Goal: Transaction & Acquisition: Purchase product/service

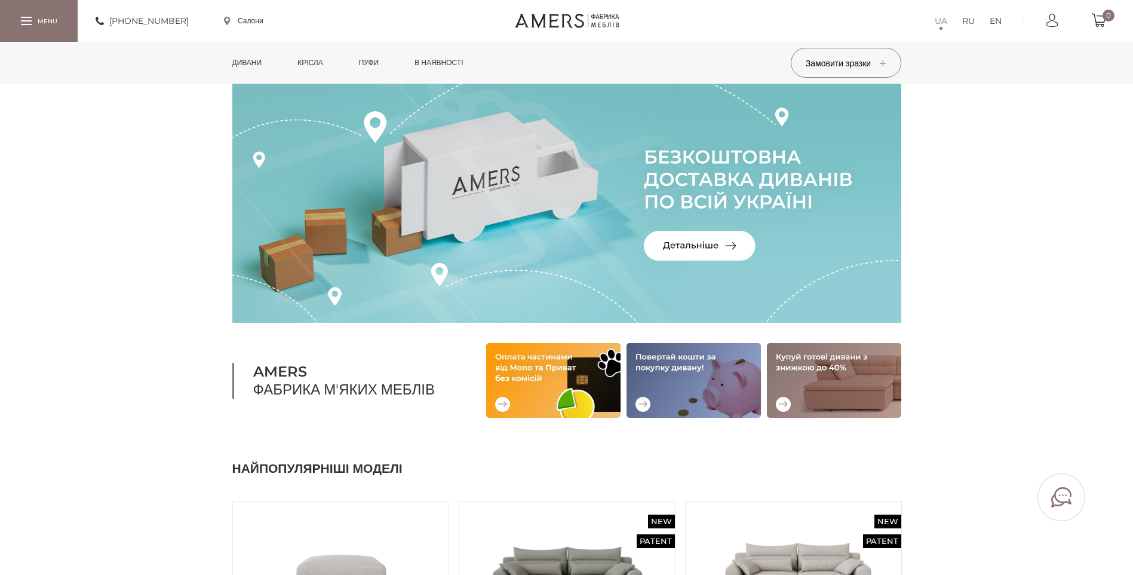
click at [253, 65] on link "Дивани" at bounding box center [247, 63] width 48 height 42
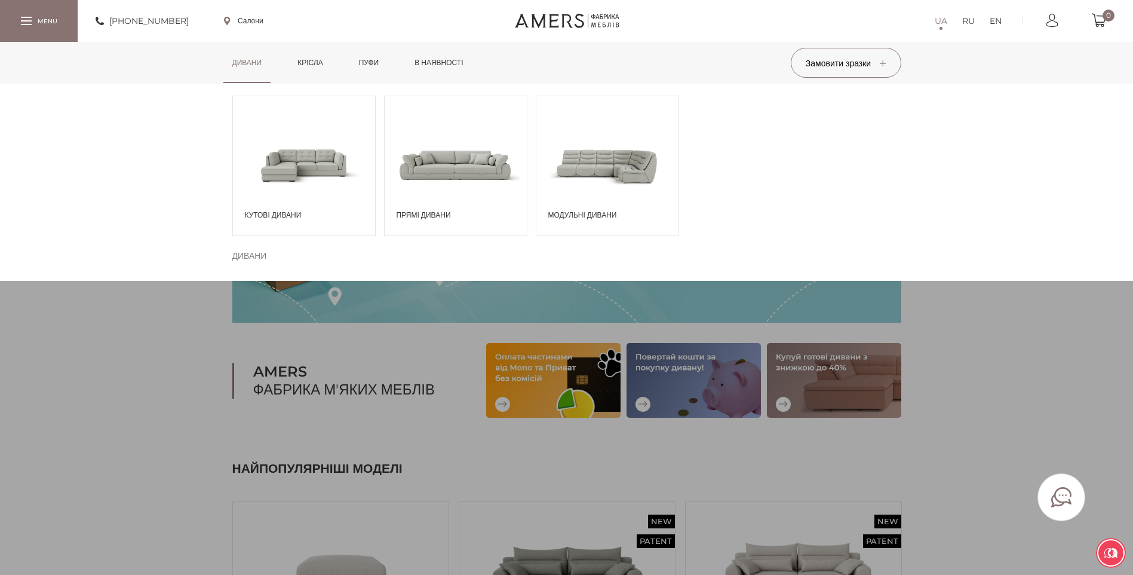
click at [283, 151] on span at bounding box center [304, 164] width 142 height 83
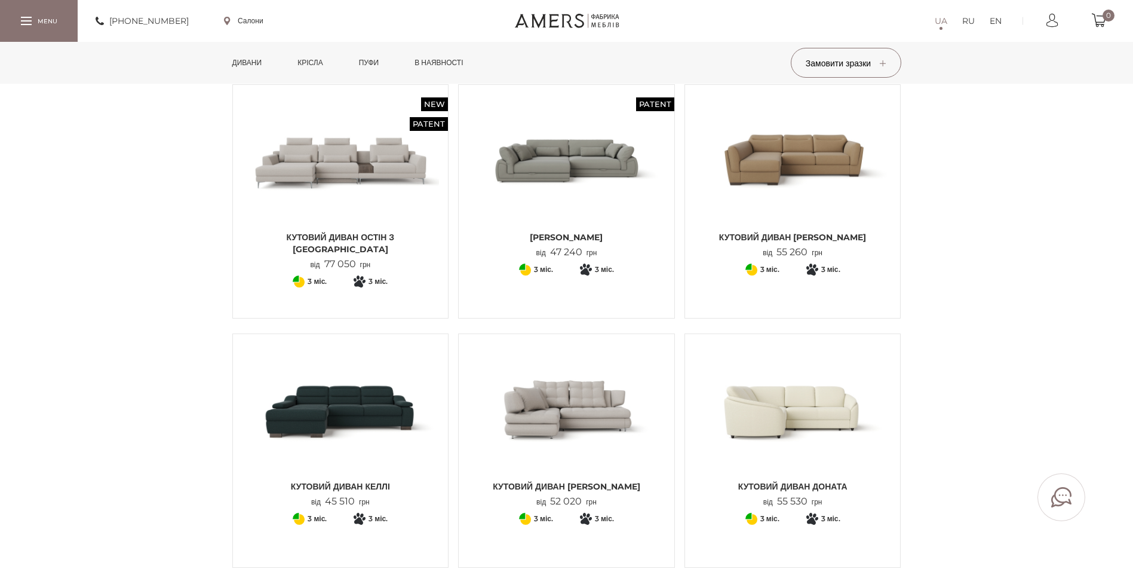
scroll to position [359, 0]
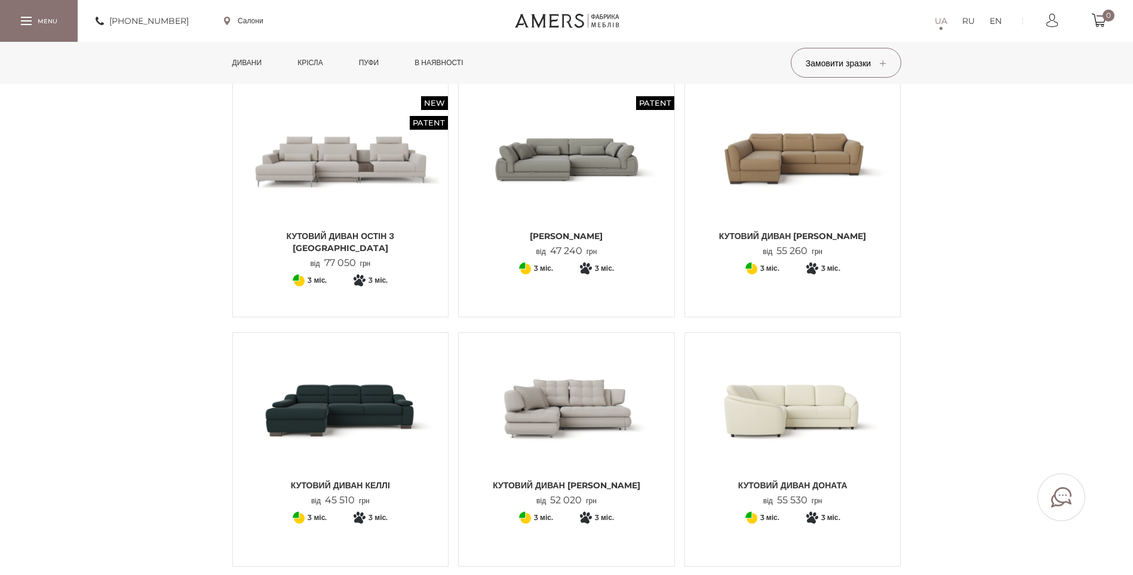
click at [574, 168] on img at bounding box center [567, 158] width 198 height 131
click at [587, 167] on img at bounding box center [567, 158] width 198 height 131
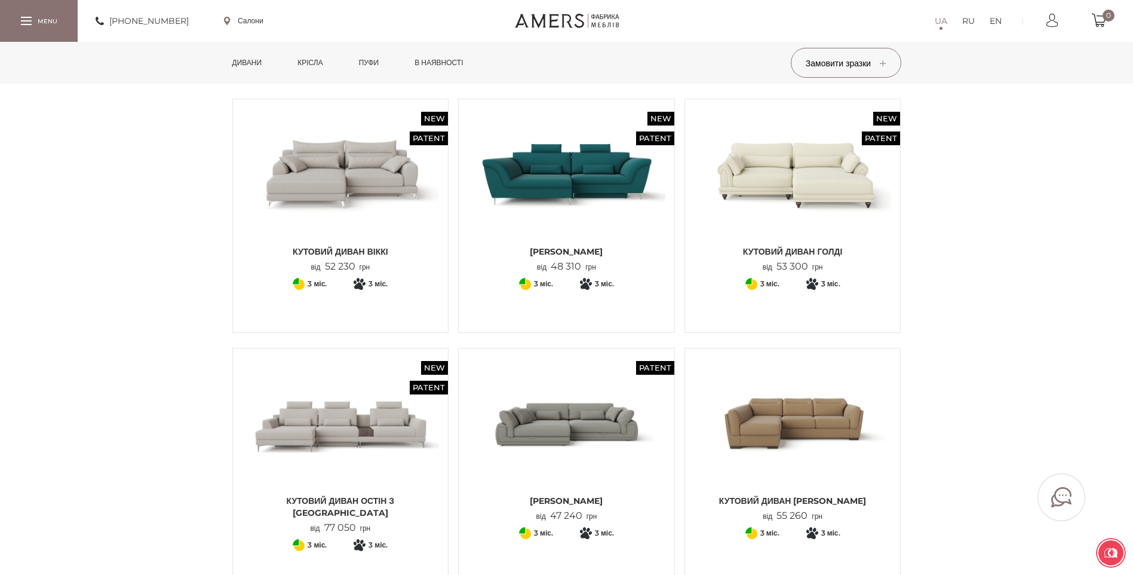
scroll to position [60, 0]
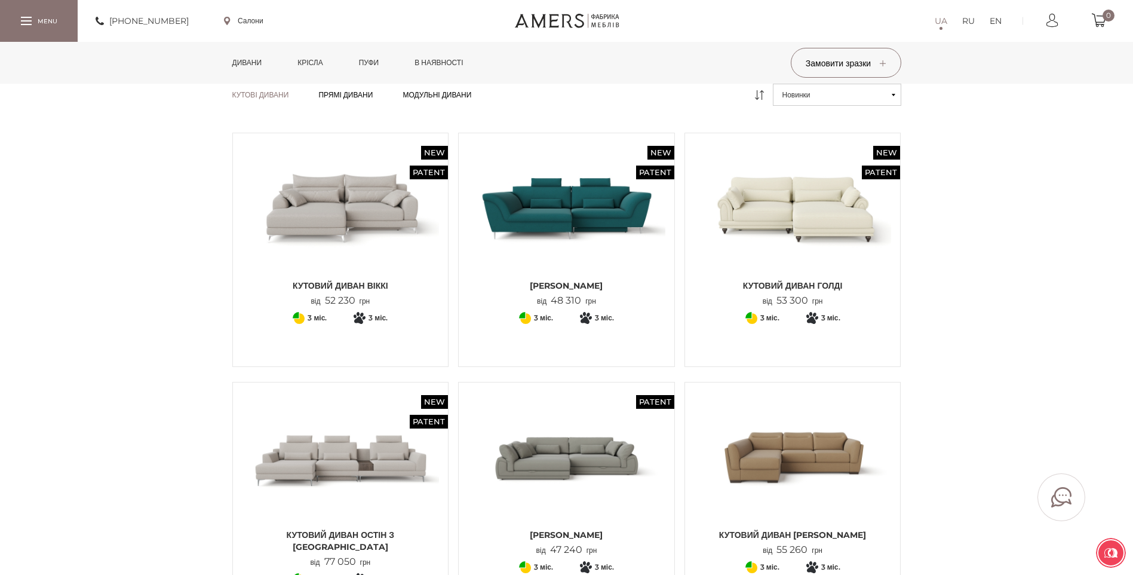
click at [396, 209] on img at bounding box center [341, 207] width 198 height 131
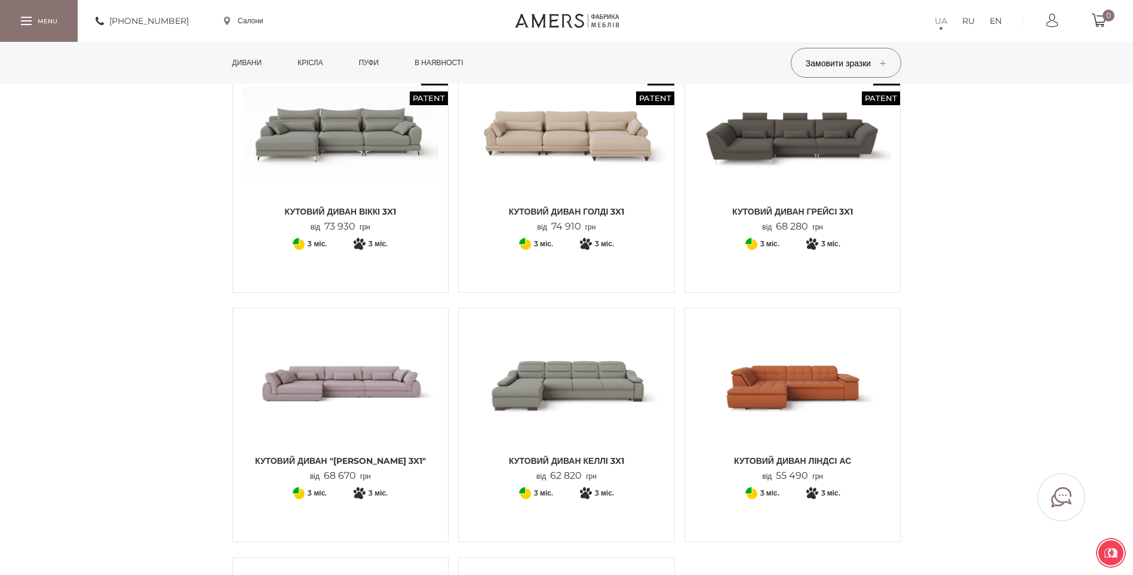
scroll to position [1135, 0]
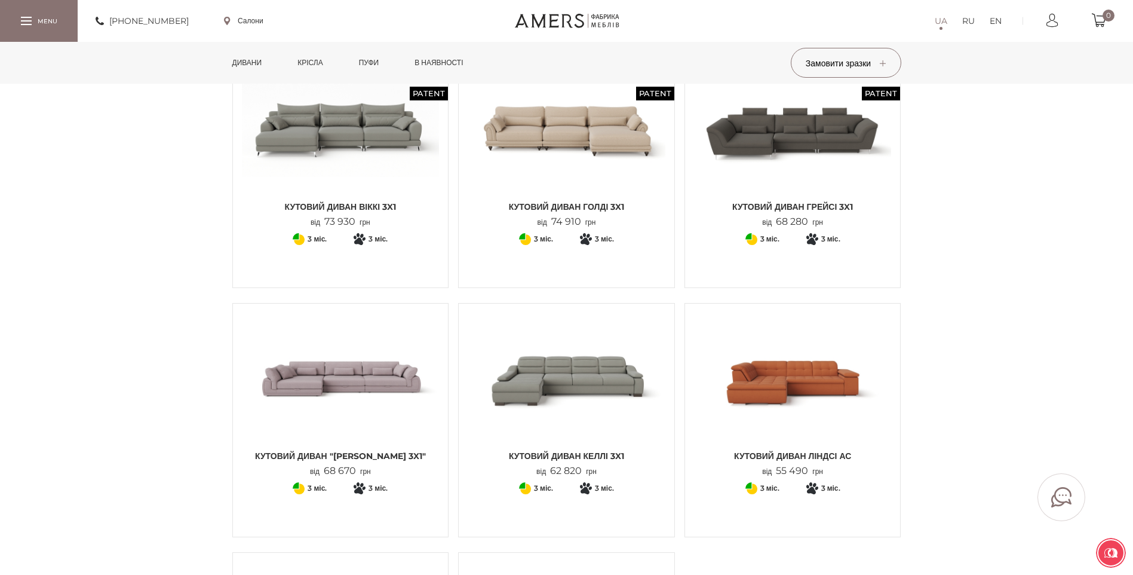
click at [344, 372] on img at bounding box center [341, 377] width 198 height 131
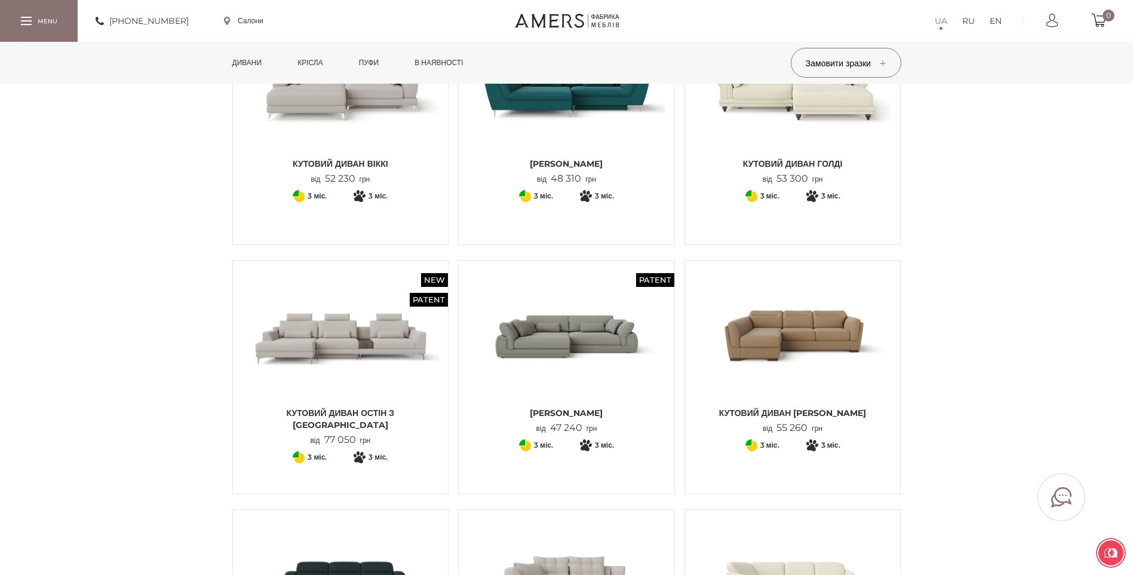
scroll to position [179, 0]
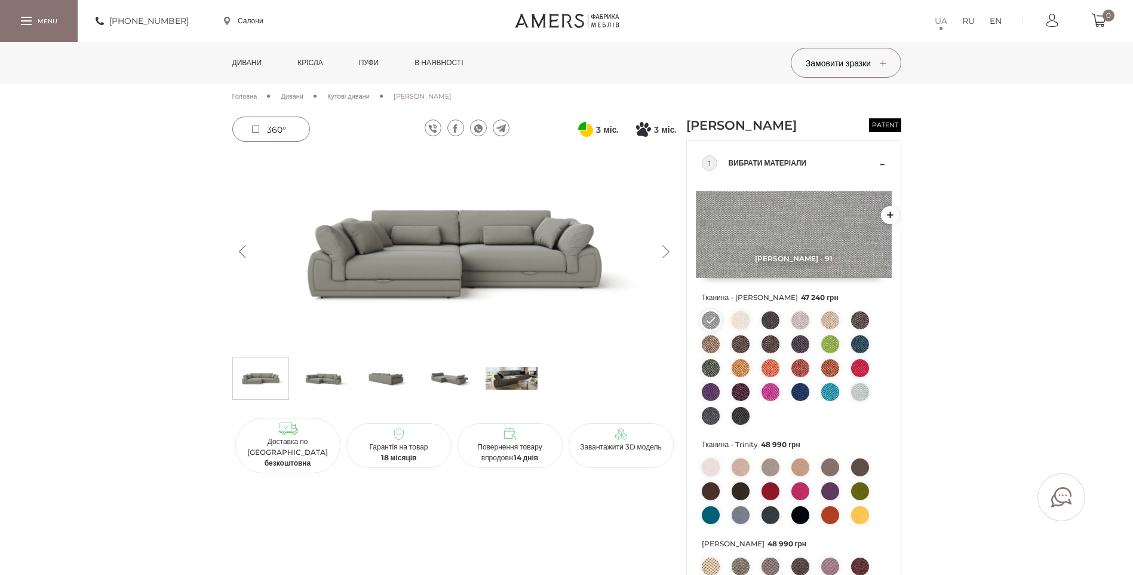
click at [556, 275] on img at bounding box center [454, 251] width 445 height 198
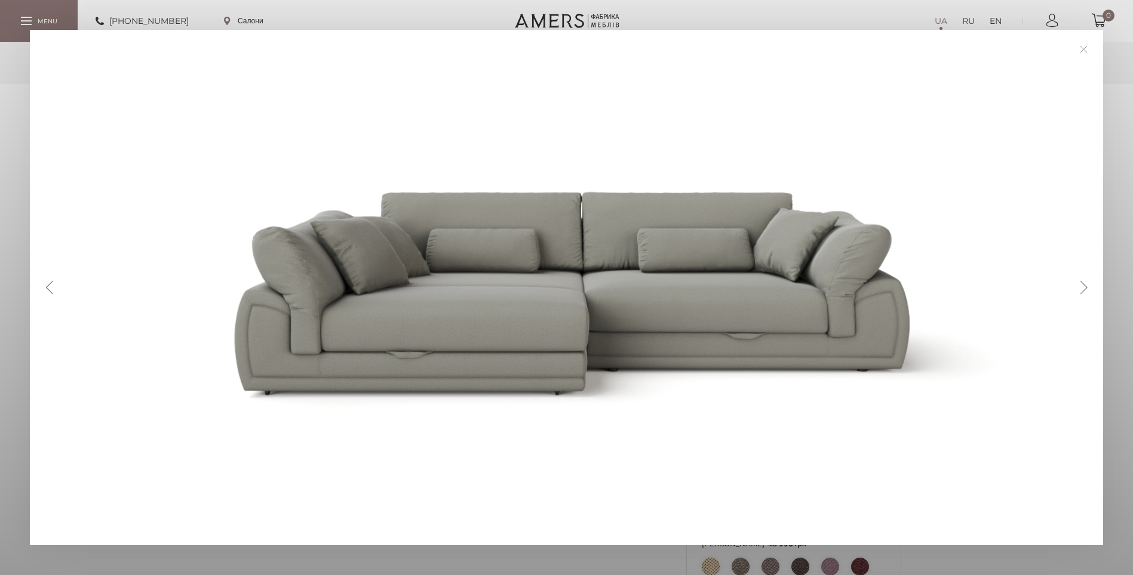
click at [1095, 287] on button "Next" at bounding box center [1084, 287] width 21 height 13
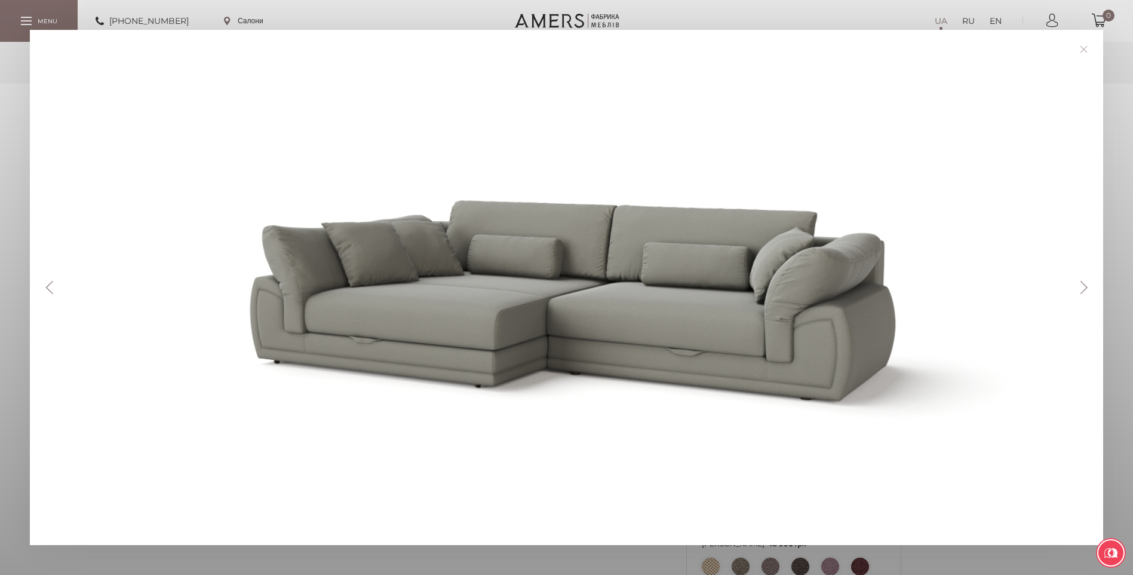
click at [1094, 288] on button "Next" at bounding box center [1084, 287] width 21 height 13
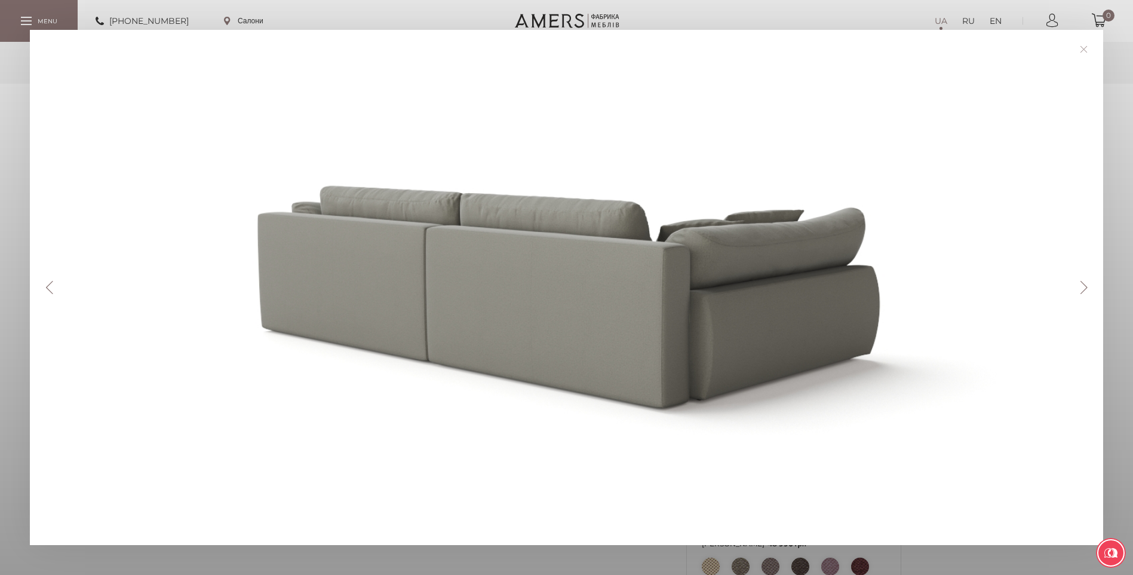
click at [1094, 288] on button "Next" at bounding box center [1084, 287] width 21 height 13
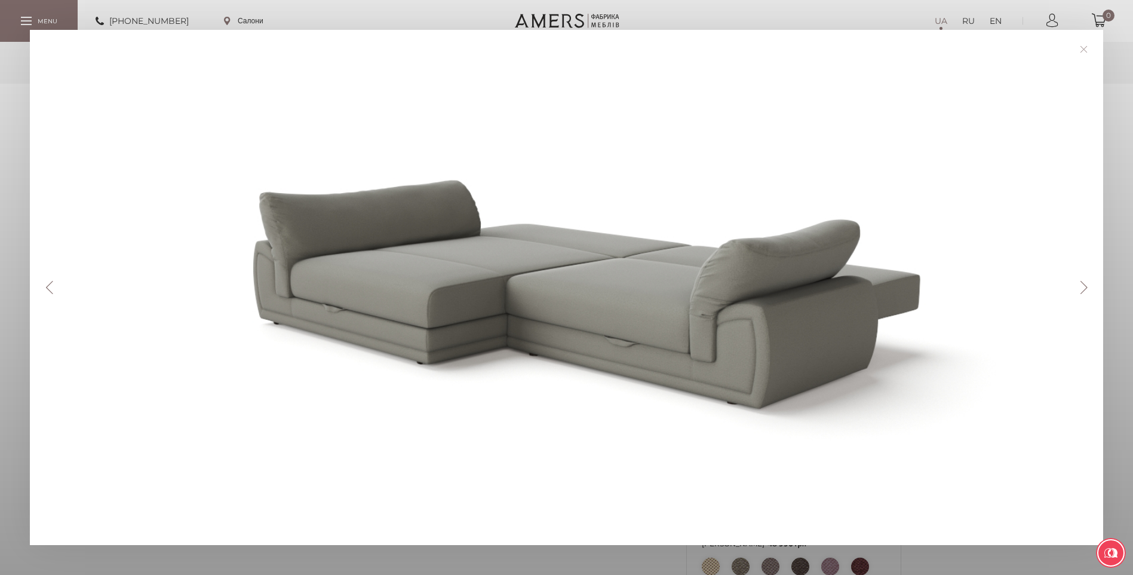
click at [1085, 285] on button "Next" at bounding box center [1084, 287] width 21 height 13
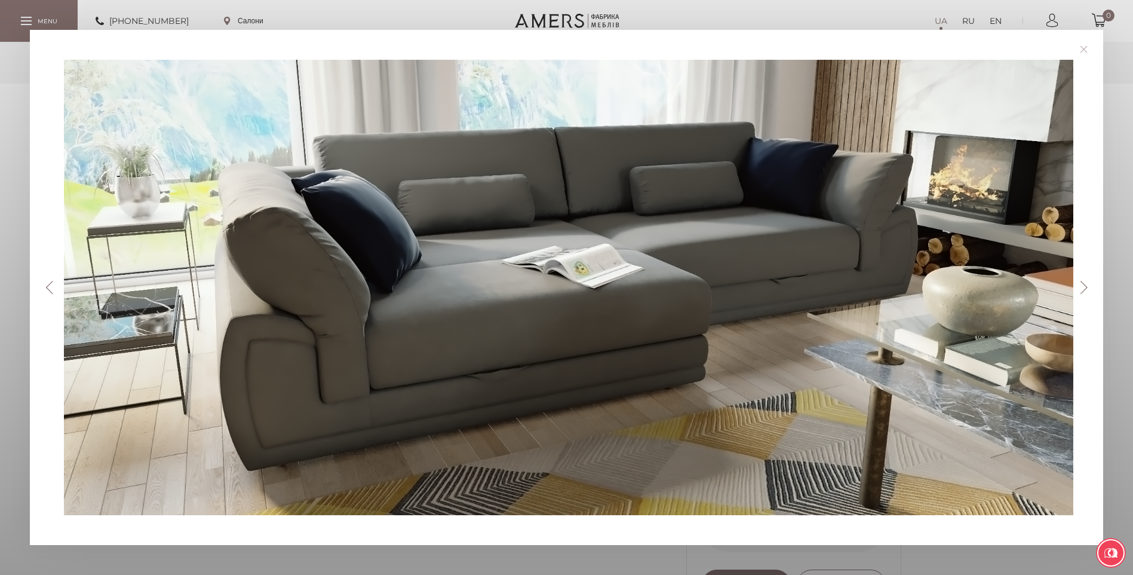
scroll to position [478, 0]
click at [1090, 282] on button "Next" at bounding box center [1084, 287] width 21 height 13
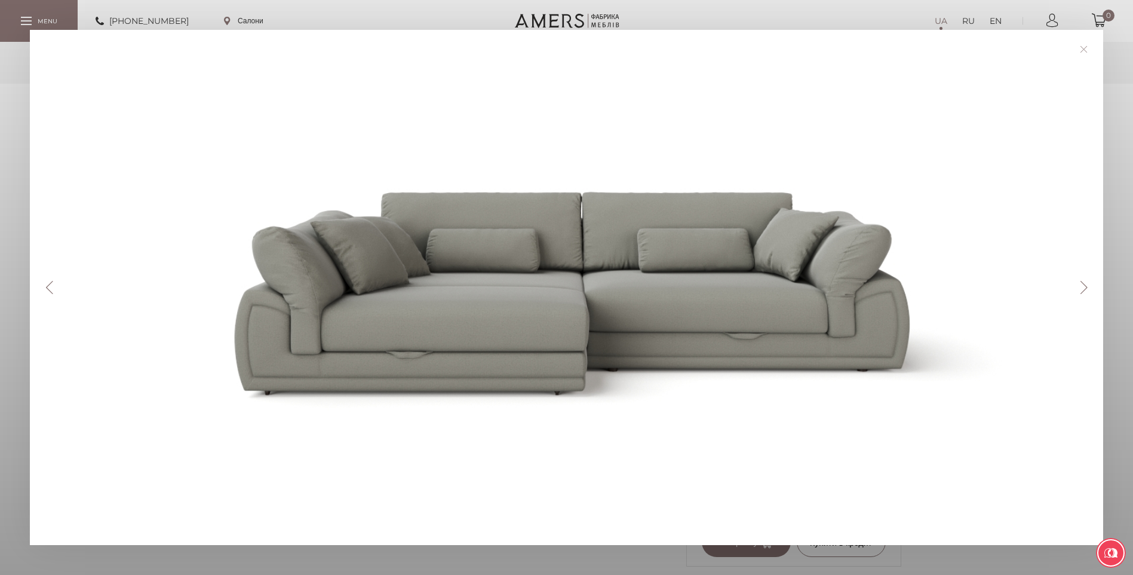
click at [1090, 282] on button "Next" at bounding box center [1084, 287] width 21 height 13
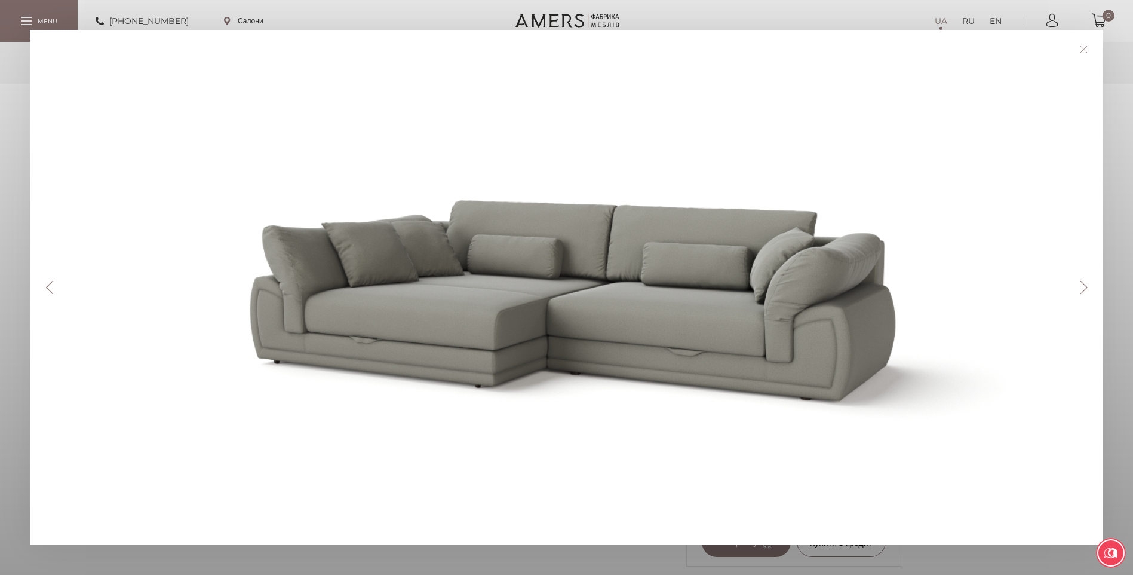
click at [1088, 286] on button "Next" at bounding box center [1084, 287] width 21 height 13
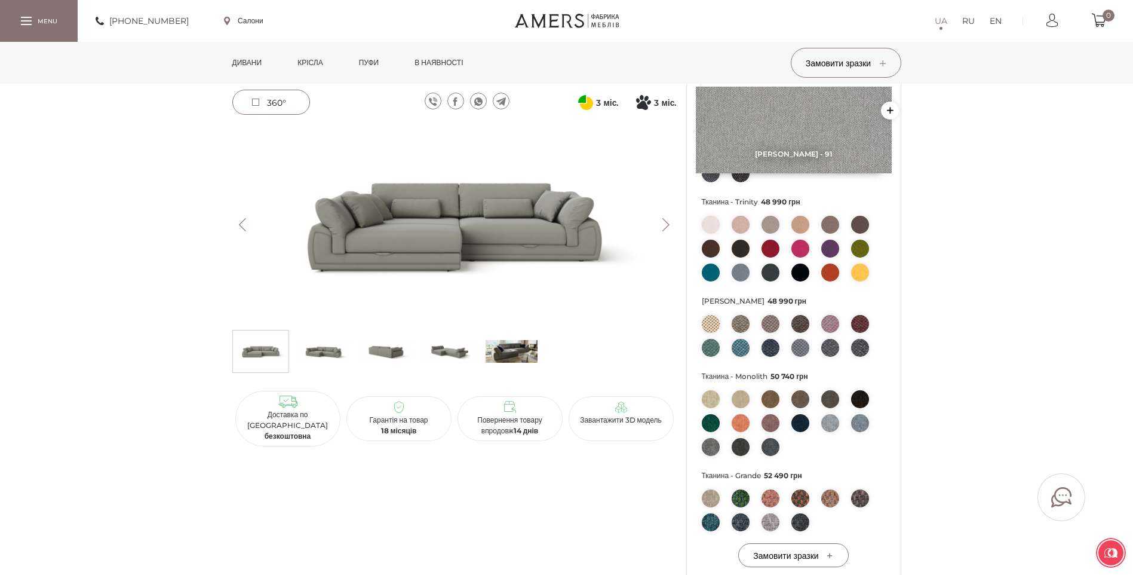
scroll to position [418, 0]
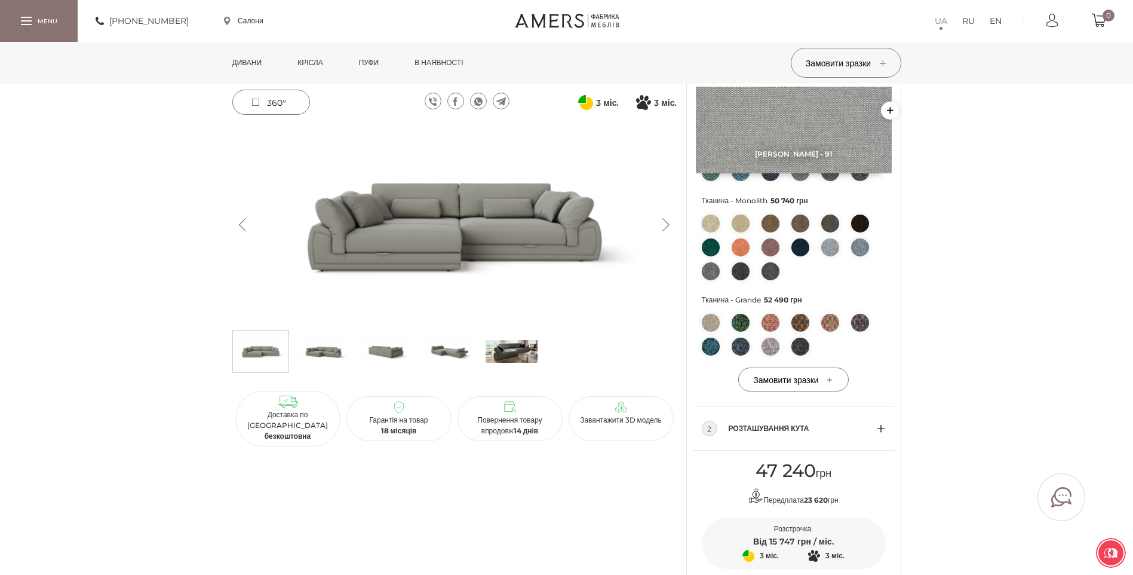
click at [826, 436] on span "Розташування кута" at bounding box center [803, 428] width 148 height 14
click at [737, 489] on label "Права сторона" at bounding box center [790, 484] width 109 height 11
click at [0, 0] on input "Права сторона" at bounding box center [0, 0] width 0 height 0
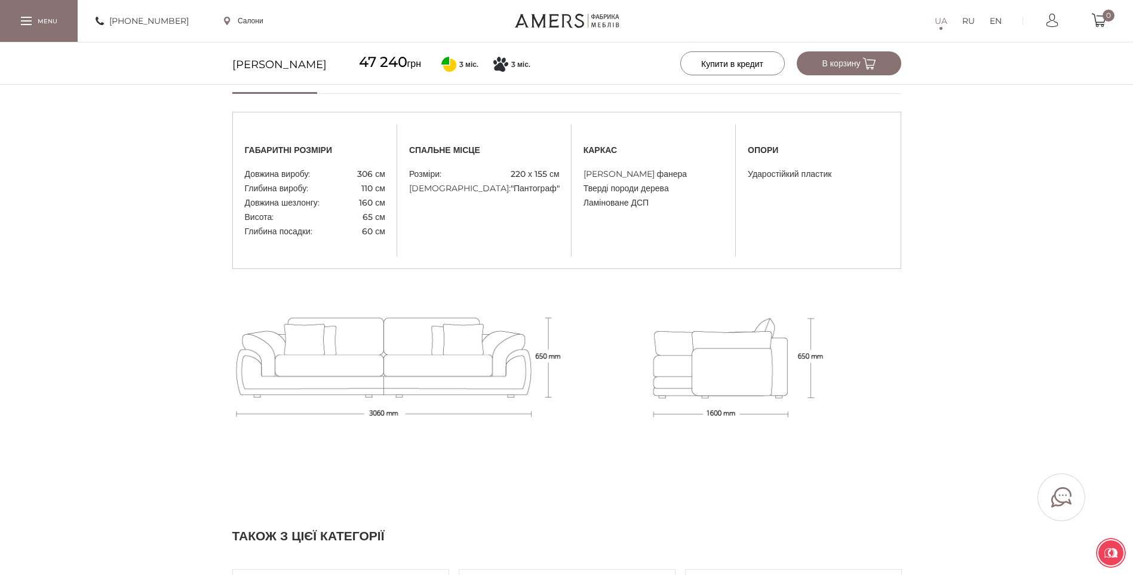
scroll to position [1195, 0]
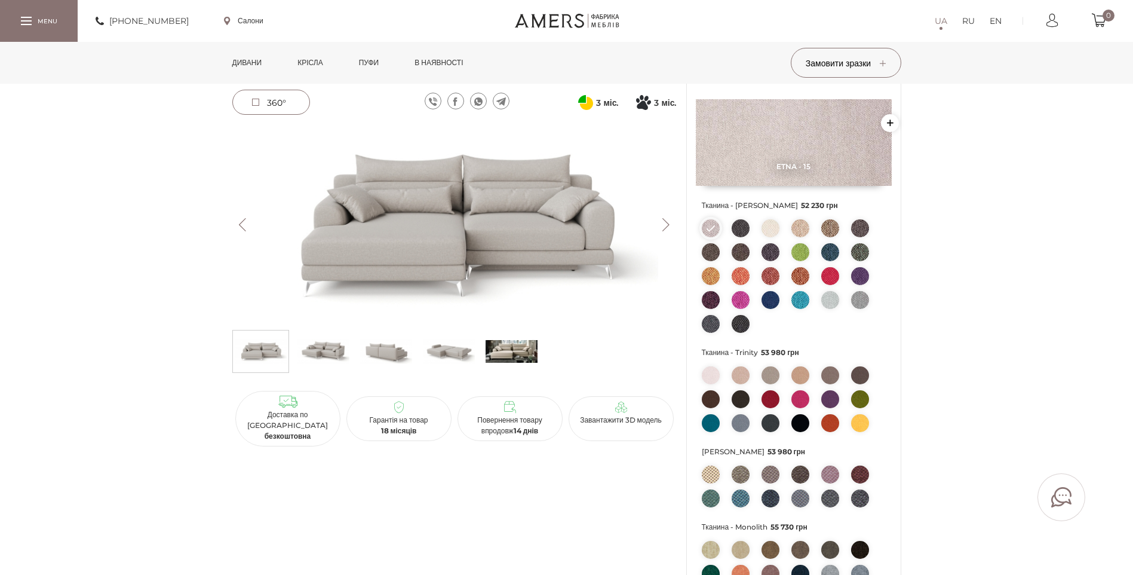
scroll to position [120, 0]
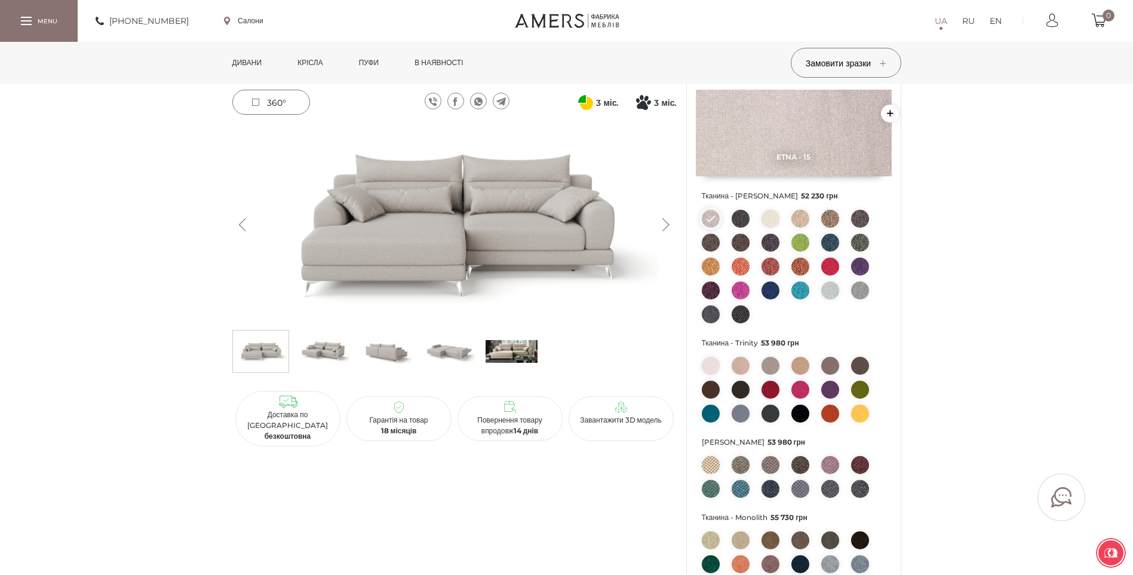
click at [668, 225] on button "Next" at bounding box center [666, 224] width 21 height 13
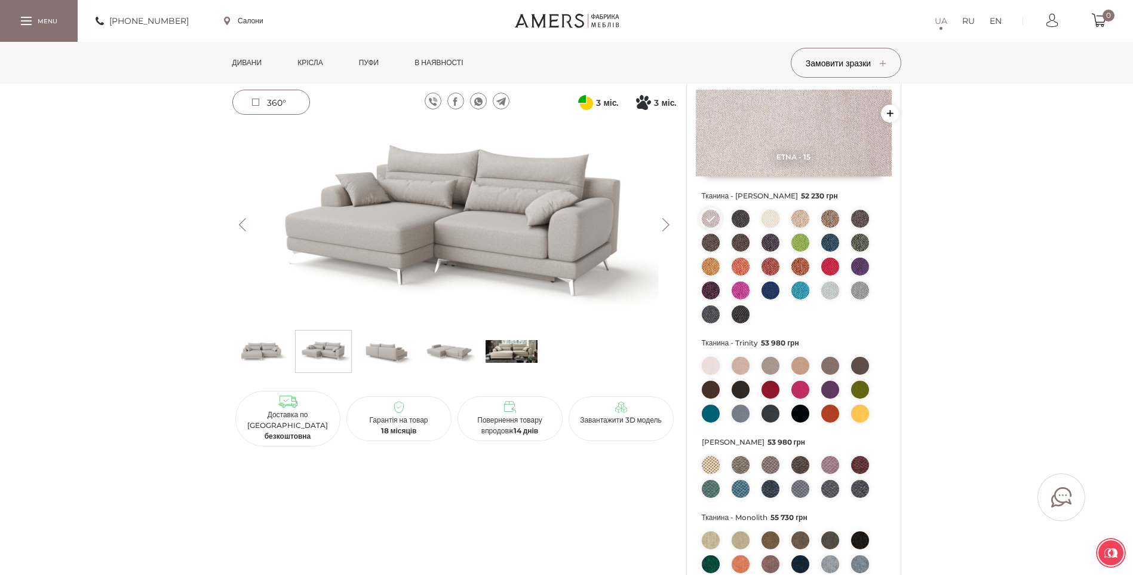
click at [668, 225] on button "Next" at bounding box center [666, 224] width 21 height 13
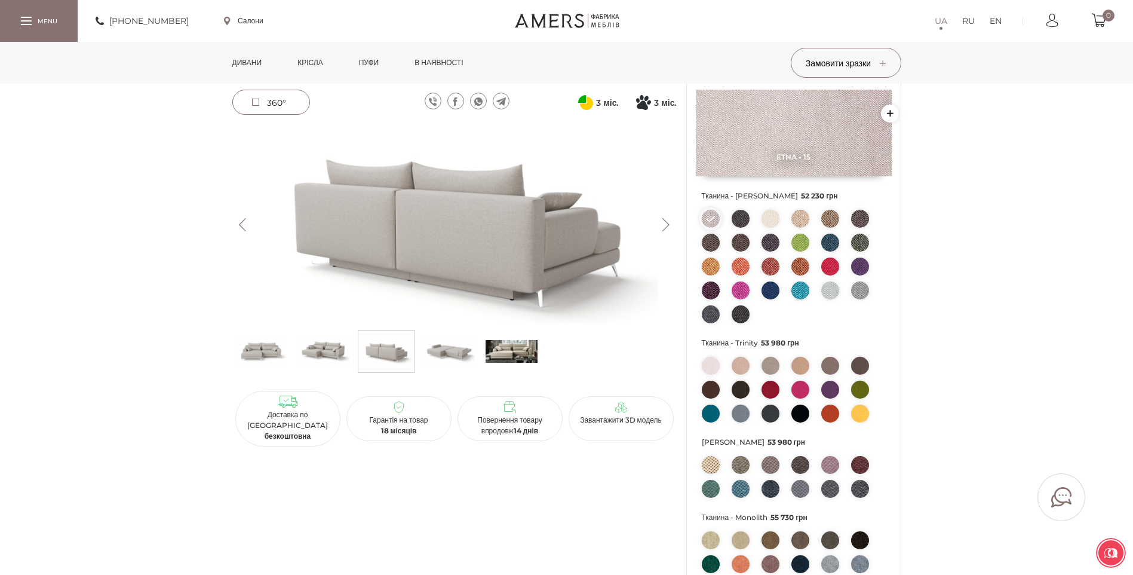
click at [668, 225] on button "Next" at bounding box center [666, 224] width 21 height 13
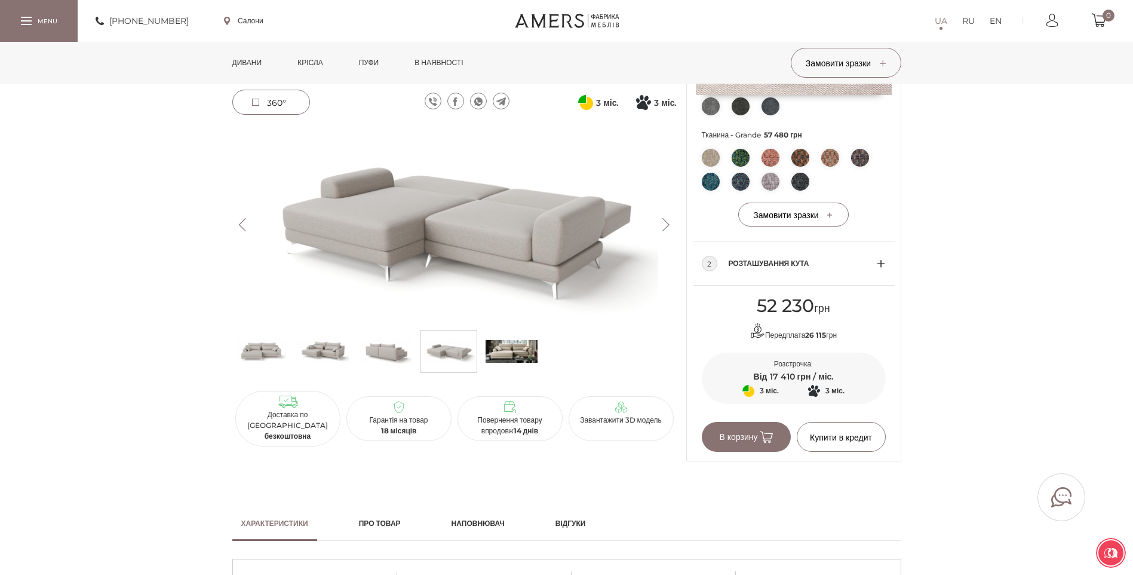
scroll to position [598, 0]
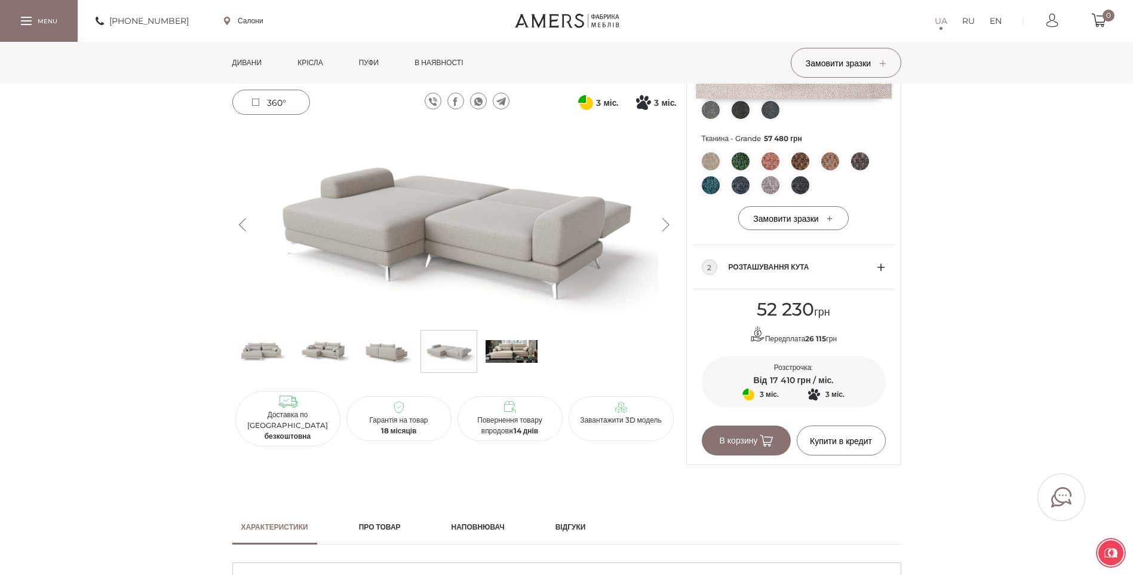
click at [666, 222] on button "Next" at bounding box center [666, 224] width 21 height 13
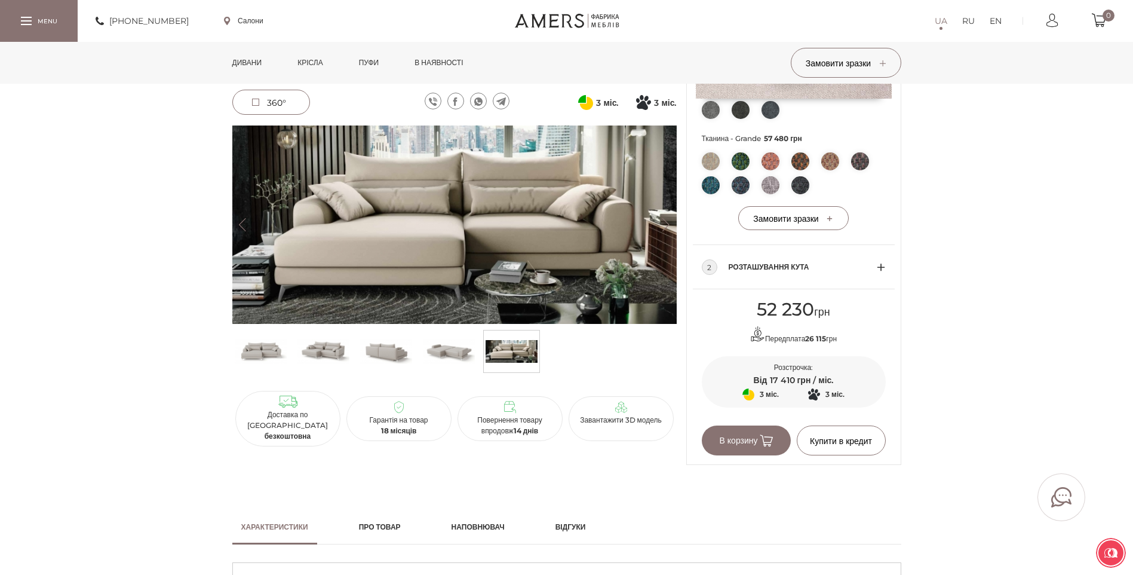
click at [556, 220] on img at bounding box center [454, 224] width 445 height 198
click at [663, 229] on button "Next" at bounding box center [666, 224] width 21 height 13
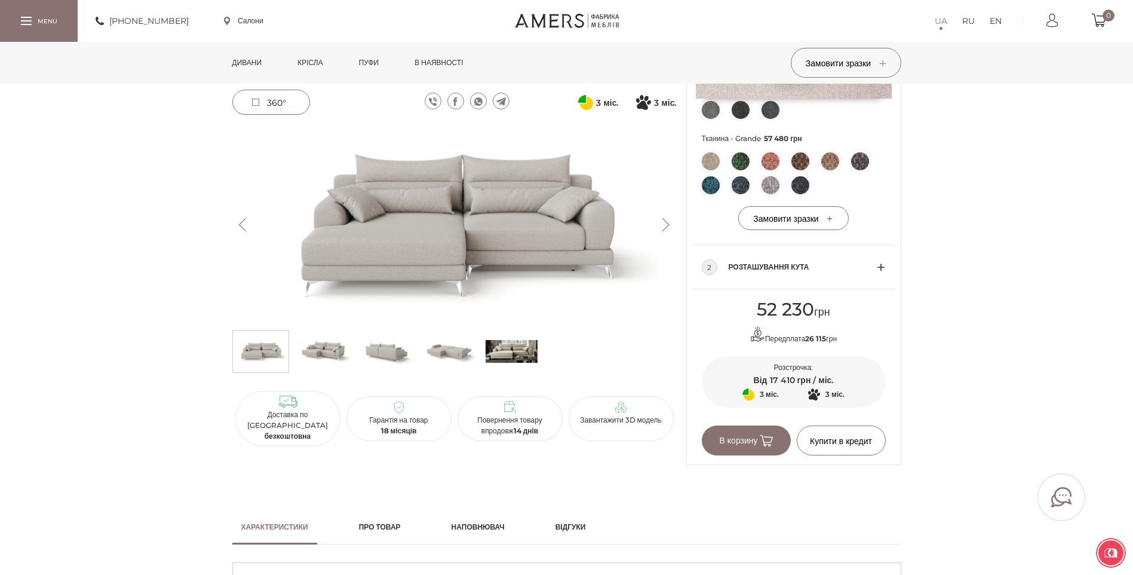
click at [663, 230] on button "Next" at bounding box center [666, 224] width 21 height 13
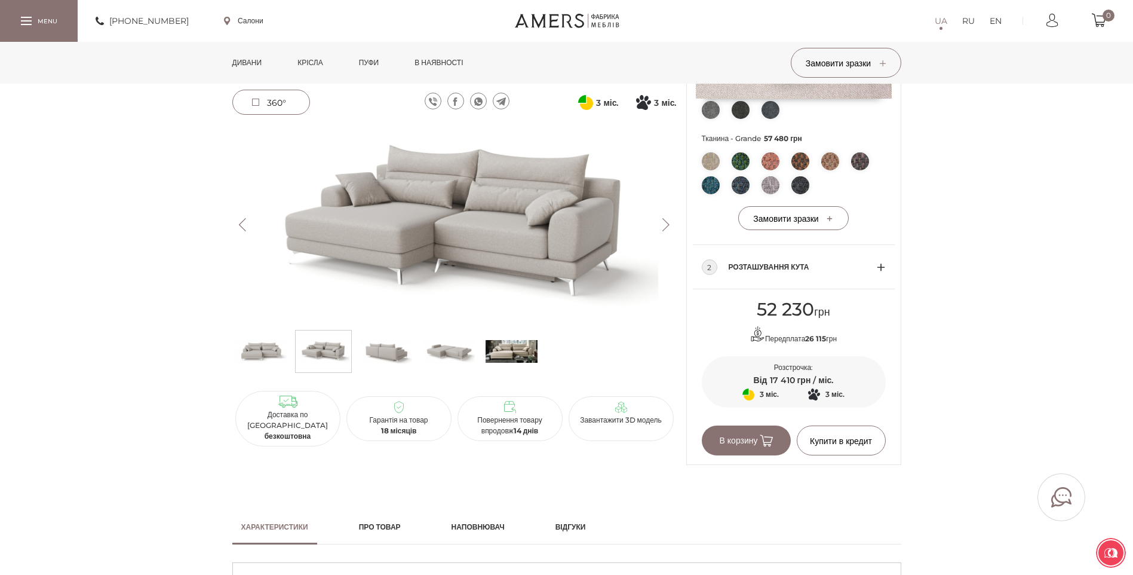
click at [669, 223] on button "Next" at bounding box center [666, 224] width 21 height 13
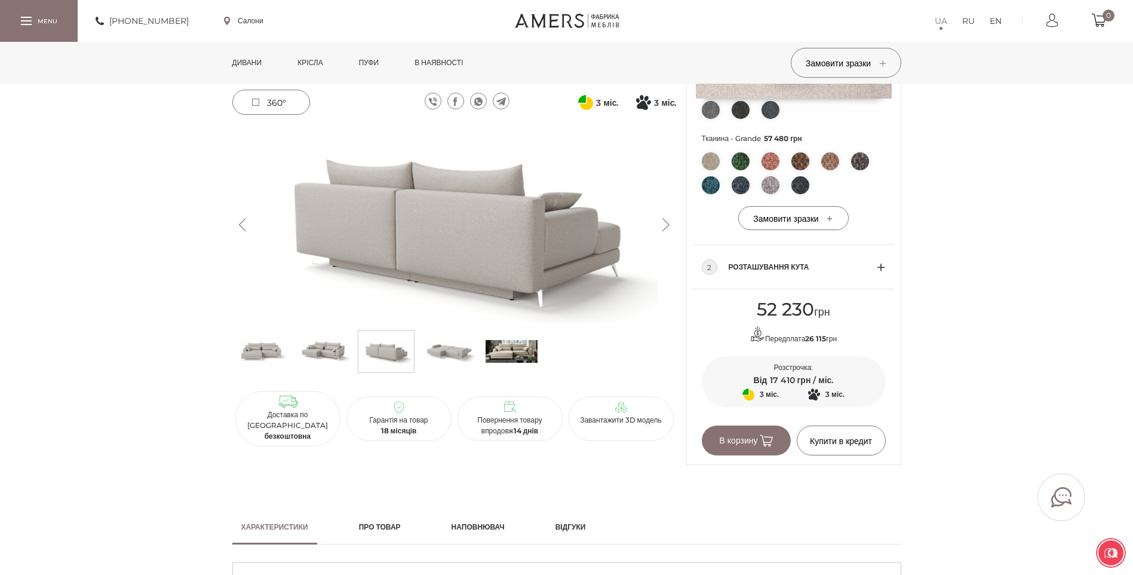
click at [669, 225] on button "Next" at bounding box center [666, 224] width 21 height 13
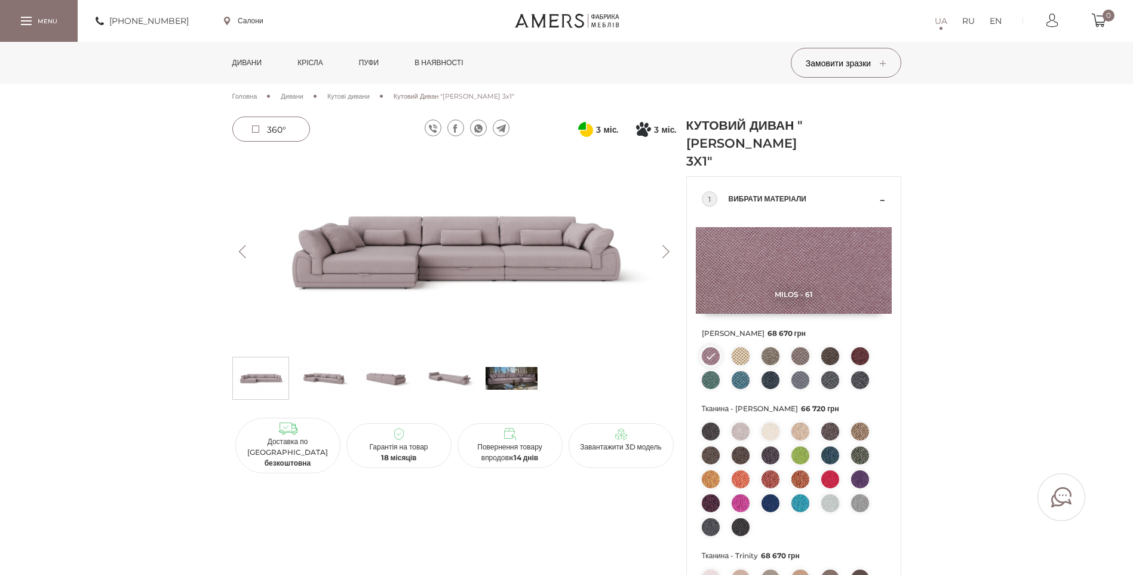
click at [666, 251] on button "Next" at bounding box center [666, 251] width 21 height 13
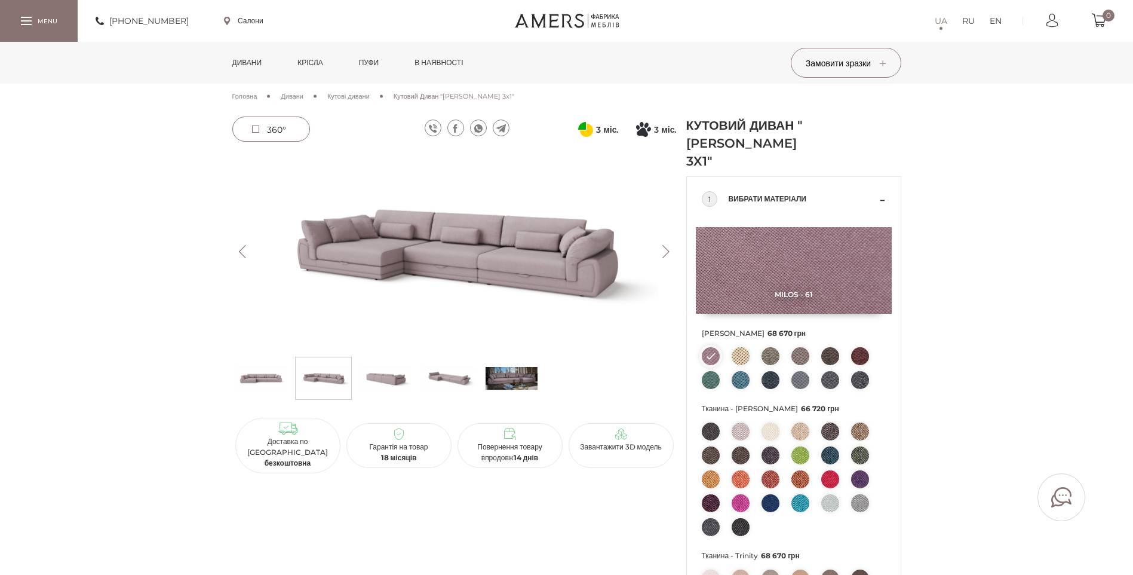
click at [668, 251] on button "Next" at bounding box center [666, 251] width 21 height 13
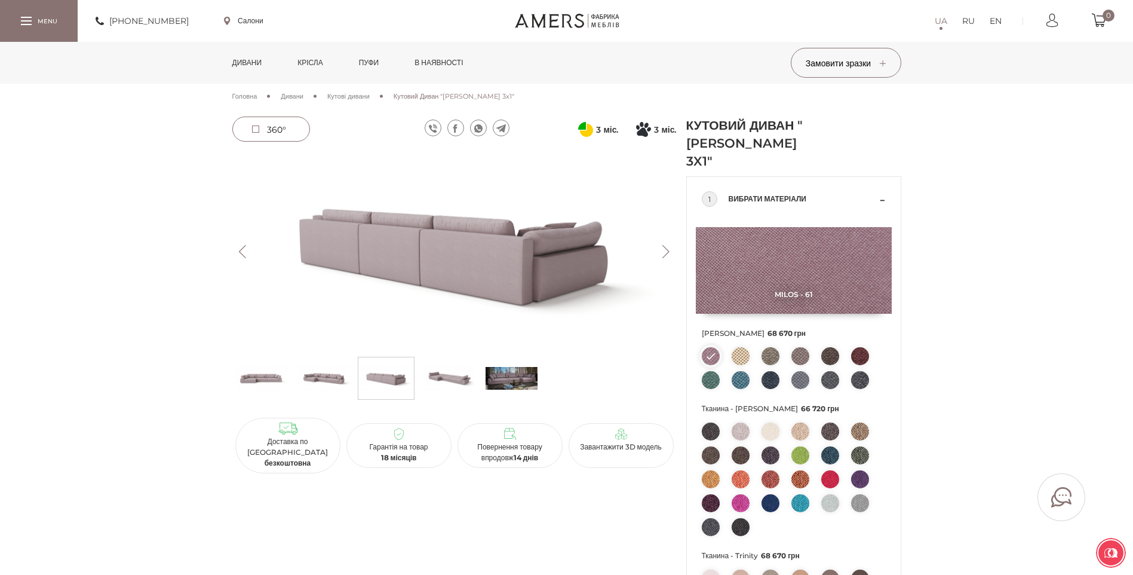
click at [669, 251] on button "Next" at bounding box center [666, 251] width 21 height 13
